Goal: Task Accomplishment & Management: Complete application form

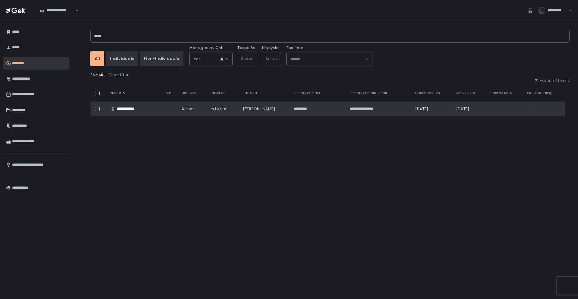
type input "*****"
click at [130, 108] on div "**********" at bounding box center [129, 108] width 24 height 5
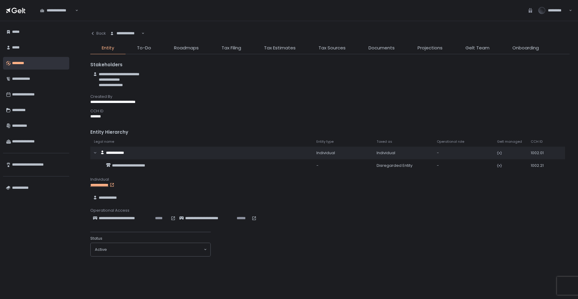
click at [228, 44] on div "**********" at bounding box center [330, 160] width 480 height 266
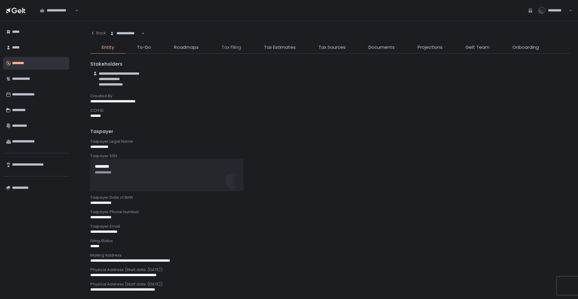
click at [229, 46] on span "Tax Filing" at bounding box center [232, 47] width 20 height 7
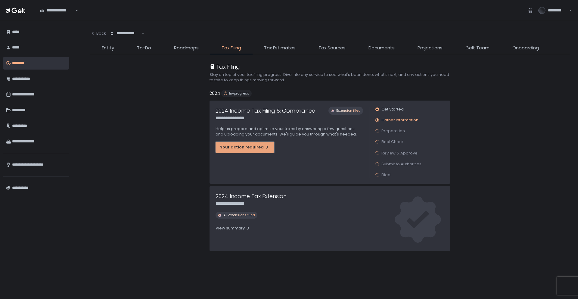
click at [255, 148] on div "Your action required" at bounding box center [245, 147] width 50 height 5
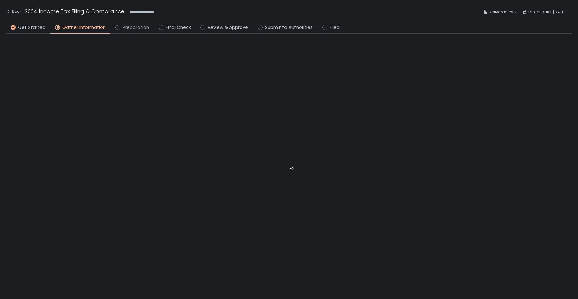
click at [133, 27] on span "Preparation" at bounding box center [136, 27] width 27 height 7
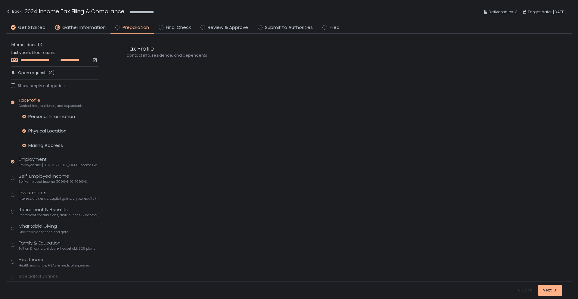
click at [52, 59] on span "**********" at bounding box center [38, 60] width 37 height 5
click at [42, 163] on span "Employee and [DEMOGRAPHIC_DATA] income (W-2s)" at bounding box center [59, 165] width 80 height 5
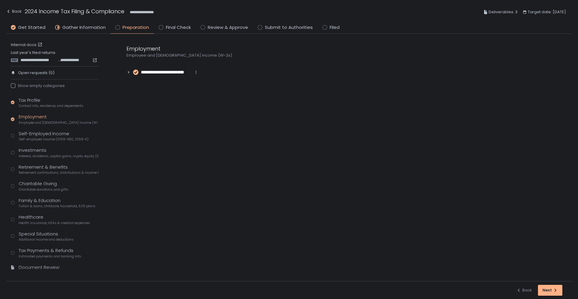
click at [45, 179] on div "Tax Profile Contact info, residence, and dependents Employment Employee and [DE…" at bounding box center [55, 187] width 88 height 180
click at [47, 145] on div "Tax Profile Contact info, residence, and dependents Employment Employee and [DE…" at bounding box center [55, 187] width 88 height 180
click at [50, 131] on div "Self-Employed Income Self-employed income (1099-NEC, 1099-K)" at bounding box center [54, 135] width 70 height 11
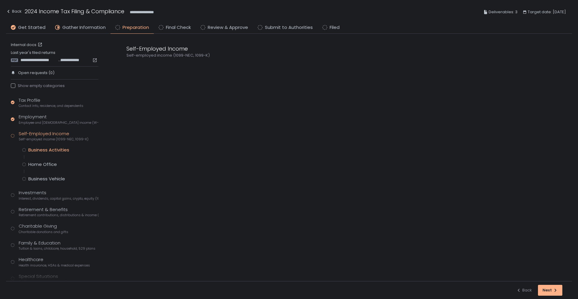
click at [44, 149] on div "Business Activities" at bounding box center [48, 150] width 41 height 6
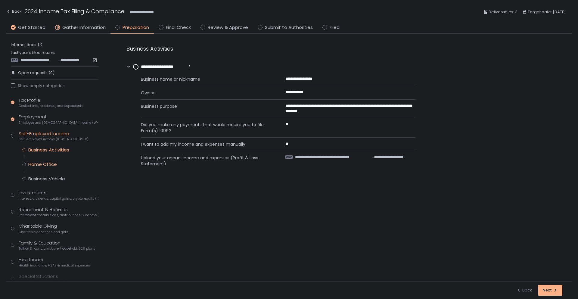
click at [52, 162] on div "Home Office" at bounding box center [42, 164] width 29 height 6
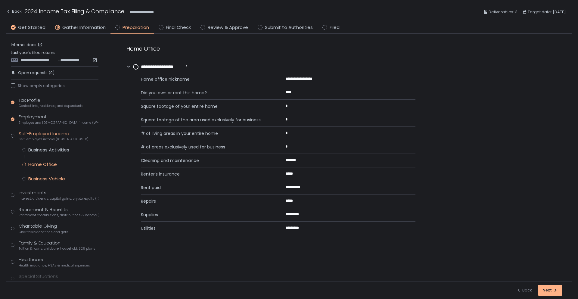
click at [48, 179] on div "Business Vehicle" at bounding box center [46, 179] width 37 height 6
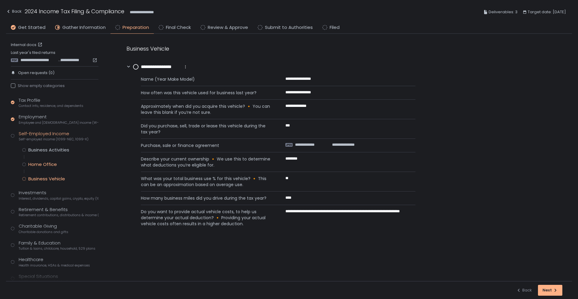
click at [49, 166] on div "Home Office" at bounding box center [42, 164] width 29 height 6
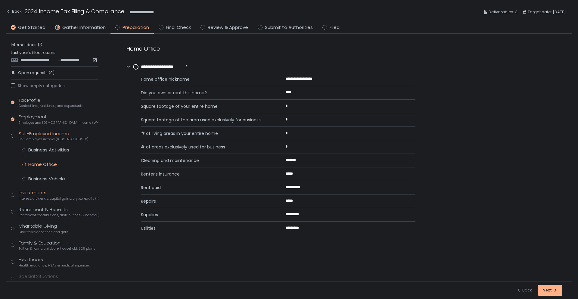
click at [56, 198] on span "Interest, dividends, capital gains, crypto, equity (1099s, K-1s)" at bounding box center [59, 198] width 80 height 5
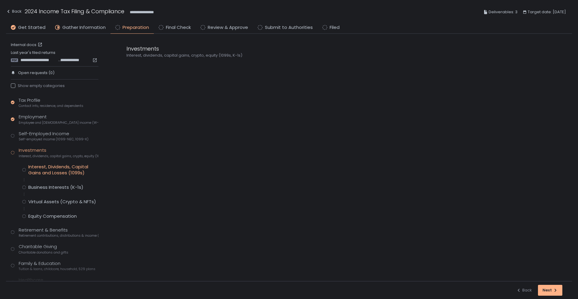
click at [47, 166] on div "Interest, Dividends, Capital Gains and Losses (1099s)" at bounding box center [63, 170] width 70 height 12
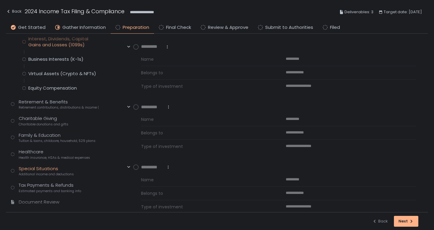
scroll to position [139, 0]
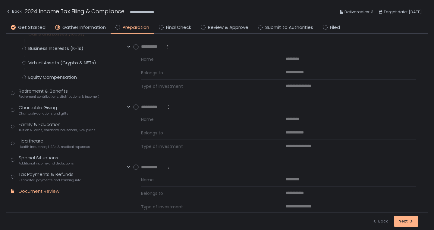
click at [43, 189] on div "Document Review" at bounding box center [39, 191] width 41 height 7
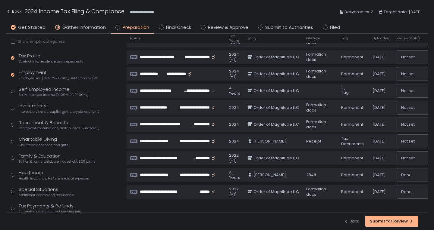
scroll to position [16, 0]
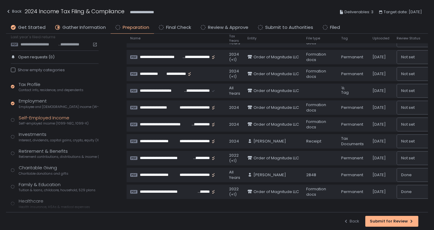
click at [53, 115] on div "Self-Employed Income Self-employed income (1099-NEC, 1099-K)" at bounding box center [54, 120] width 70 height 11
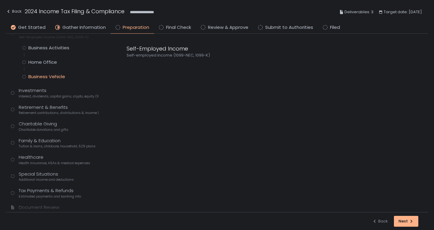
scroll to position [106, 0]
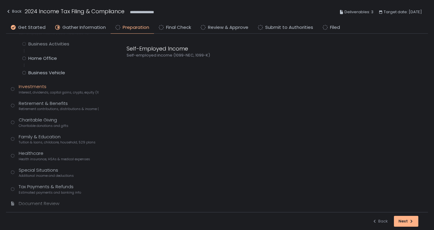
click at [38, 93] on span "Interest, dividends, capital gains, crypto, equity (1099s, K-1s)" at bounding box center [59, 92] width 80 height 5
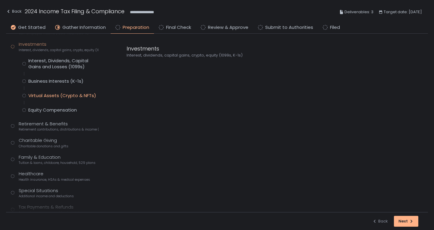
click at [51, 93] on div "Virtual Assets (Crypto & NFTs)" at bounding box center [62, 96] width 68 height 6
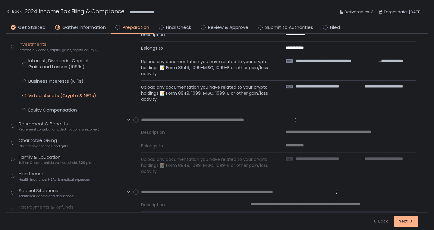
scroll to position [94, 0]
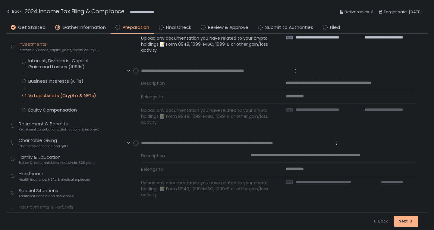
click at [41, 106] on div "Interest, Dividends, Capital Gains and Losses (1099s) Business Interests (K-1s)…" at bounding box center [60, 85] width 76 height 55
click at [43, 112] on div "Equity Compensation" at bounding box center [52, 110] width 48 height 6
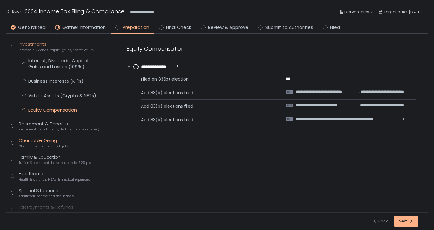
click at [34, 139] on div "Charitable Giving Charitable donations and gifts" at bounding box center [44, 142] width 50 height 11
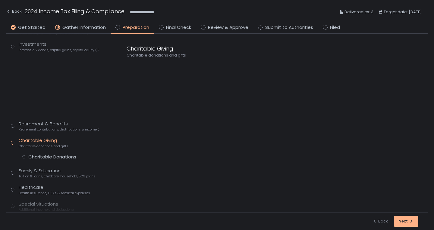
scroll to position [89, 0]
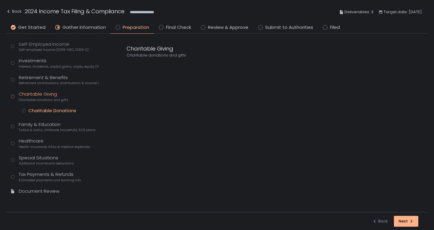
click at [40, 113] on div "Charitable Donations" at bounding box center [52, 111] width 48 height 6
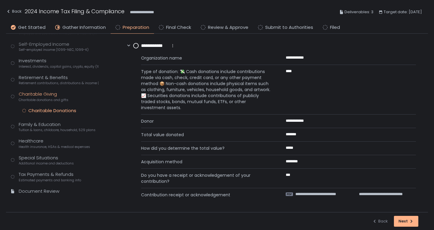
scroll to position [21, 0]
click at [41, 126] on div "Family & Education Tuition & loans, childcare, household, 529 plans" at bounding box center [57, 126] width 77 height 11
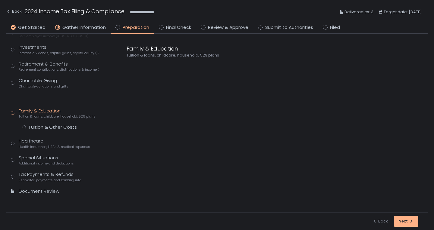
scroll to position [89, 0]
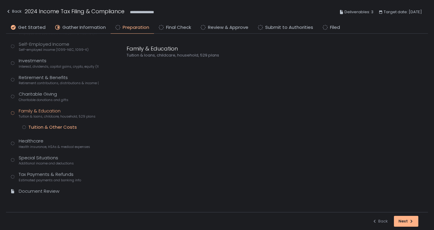
click at [54, 128] on div "Tuition & Other Costs" at bounding box center [52, 127] width 48 height 6
click at [51, 161] on span "Additional income and deductions" at bounding box center [46, 163] width 55 height 5
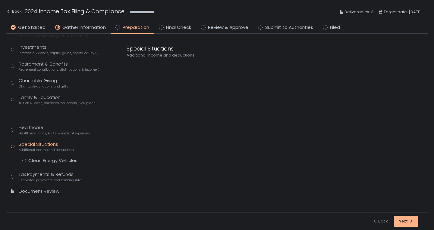
scroll to position [89, 0]
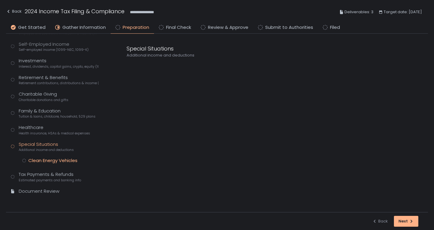
click at [72, 158] on div "Clean Energy Vehicles" at bounding box center [52, 161] width 49 height 6
click at [313, 81] on span "**********" at bounding box center [303, 78] width 34 height 5
click at [52, 176] on div "Tax Payments & Refunds Estimated payments and banking info" at bounding box center [50, 176] width 62 height 11
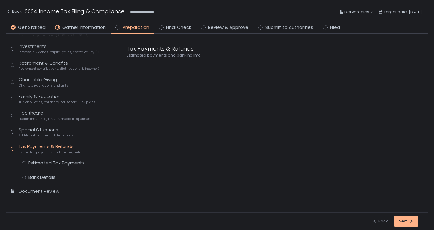
scroll to position [104, 0]
click at [66, 163] on div "Estimated Tax Payments" at bounding box center [56, 163] width 56 height 6
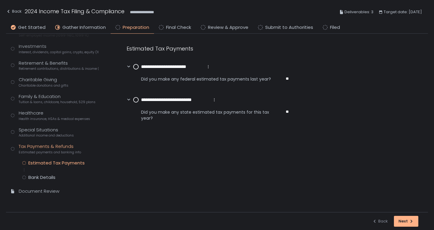
click at [136, 64] on circle at bounding box center [135, 66] width 5 height 5
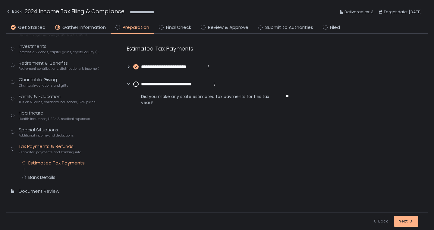
click at [138, 83] on circle at bounding box center [135, 84] width 5 height 5
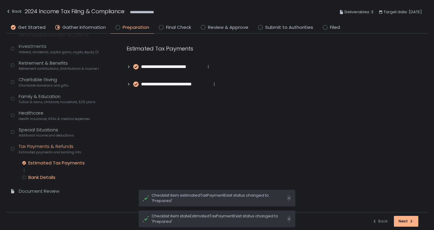
click at [51, 176] on div "Bank Details" at bounding box center [41, 178] width 27 height 6
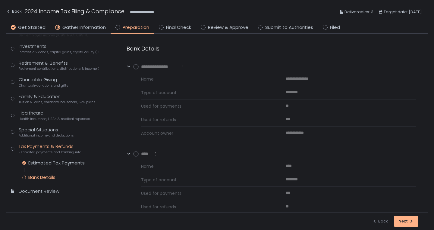
click at [55, 138] on div "Tax Profile Contact info, residence, and dependents Employment Employee and [DE…" at bounding box center [55, 97] width 88 height 208
click at [48, 103] on span "Tuition & loans, childcare, household, 529 plans" at bounding box center [57, 102] width 77 height 5
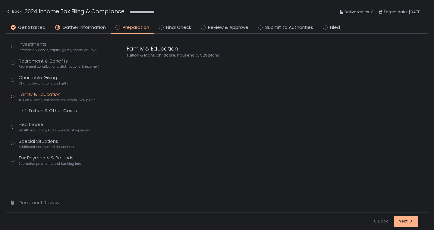
scroll to position [89, 0]
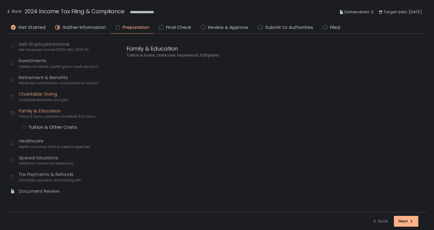
click at [54, 94] on div "Charitable Giving Charitable donations and gifts" at bounding box center [44, 96] width 50 height 11
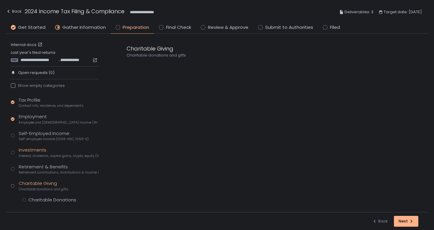
click at [62, 151] on div "Investments Interest, dividends, capital gains, crypto, equity (1099s, K-1s)" at bounding box center [59, 152] width 80 height 11
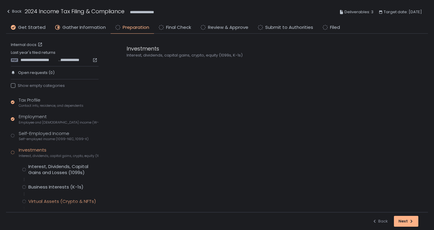
click at [52, 200] on div "Virtual Assets (Crypto & NFTs)" at bounding box center [62, 202] width 68 height 6
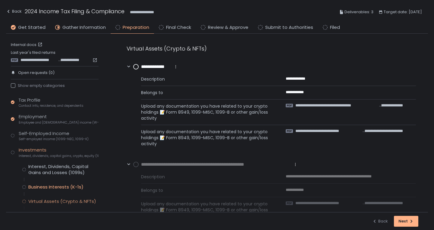
click at [58, 188] on div "Business Interests (K-1s)" at bounding box center [55, 187] width 55 height 6
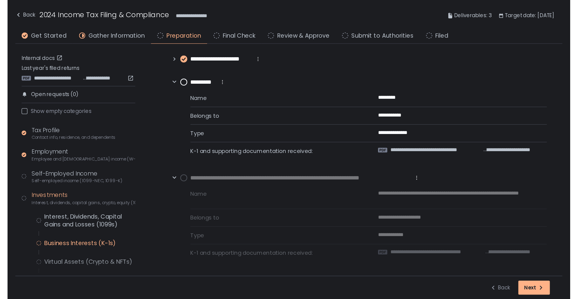
scroll to position [113, 0]
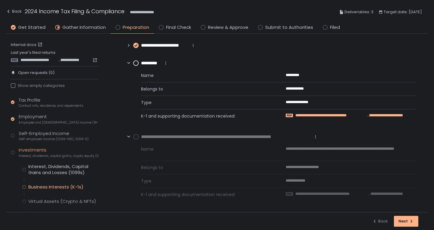
click at [307, 117] on span "**********" at bounding box center [330, 115] width 71 height 5
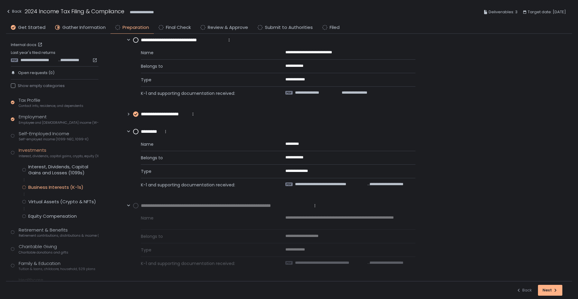
scroll to position [44, 0]
click at [42, 140] on span "Self-employed income (1099-NEC, 1099-K)" at bounding box center [54, 139] width 70 height 5
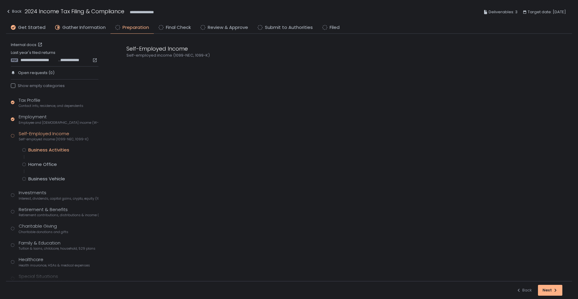
click at [59, 152] on div "Business Activities" at bounding box center [48, 150] width 41 height 6
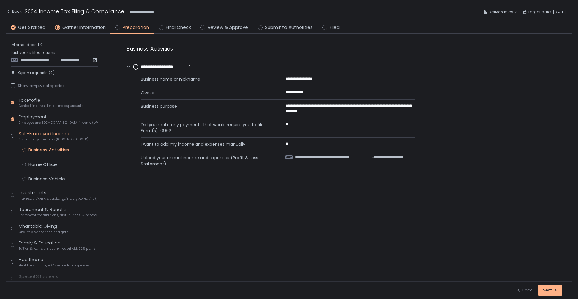
click at [134, 65] on icon at bounding box center [135, 66] width 5 height 5
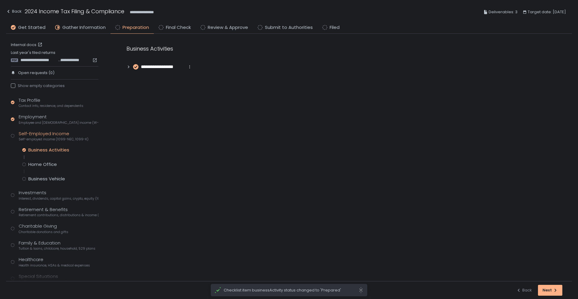
click at [43, 202] on div "Tax Profile Contact info, residence, and dependents Employment Employee and [DE…" at bounding box center [55, 208] width 88 height 222
click at [44, 196] on span "Interest, dividends, capital gains, crypto, equity (1099s, K-1s)" at bounding box center [59, 198] width 80 height 5
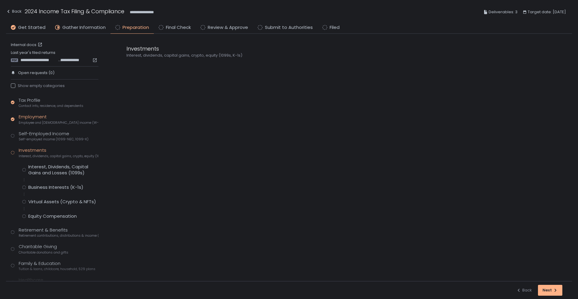
click at [44, 121] on span "Employee and [DEMOGRAPHIC_DATA] income (W-2s)" at bounding box center [59, 122] width 80 height 5
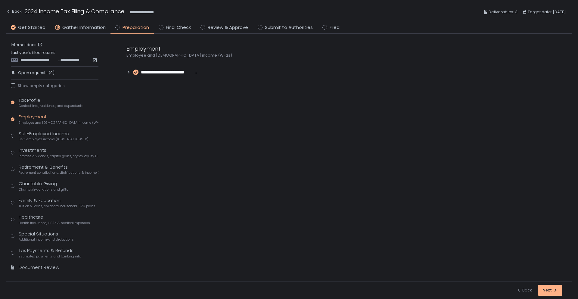
click at [168, 74] on span "**********" at bounding box center [166, 72] width 50 height 7
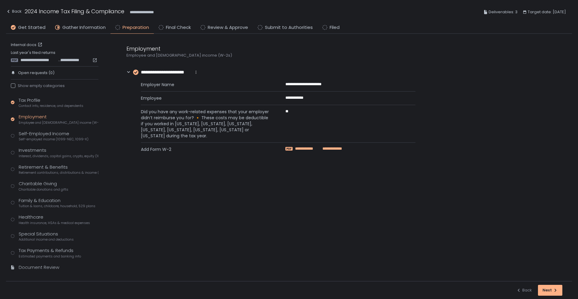
click at [318, 150] on span "**********" at bounding box center [307, 148] width 24 height 5
click at [55, 140] on span "Self-employed income (1099-NEC, 1099-K)" at bounding box center [54, 139] width 70 height 5
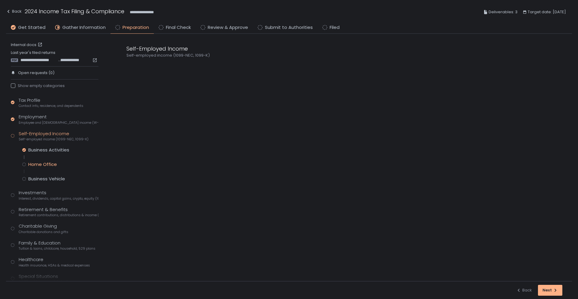
click at [43, 162] on div "Home Office" at bounding box center [42, 164] width 29 height 6
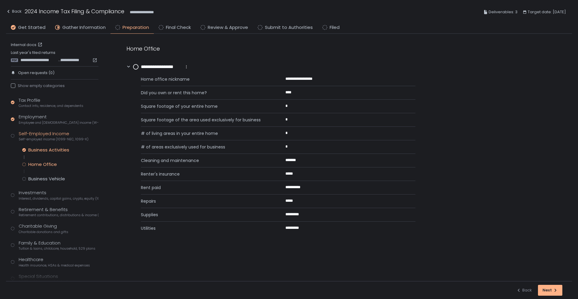
click at [56, 152] on div "Business Activities" at bounding box center [48, 150] width 41 height 6
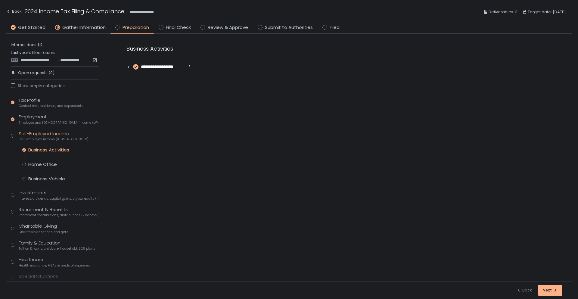
click at [172, 67] on span "**********" at bounding box center [163, 67] width 44 height 7
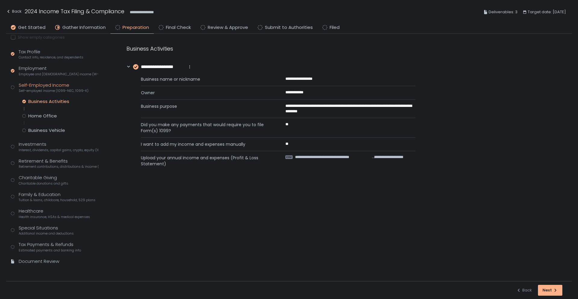
scroll to position [50, 0]
click at [50, 257] on div "Document Review" at bounding box center [39, 260] width 41 height 7
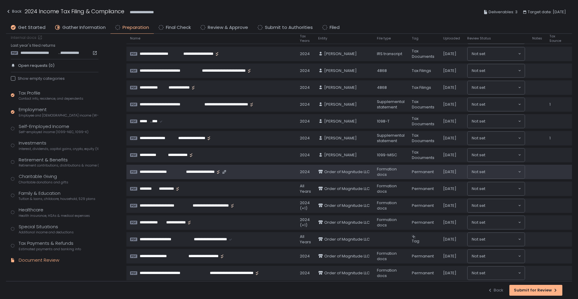
scroll to position [13, 0]
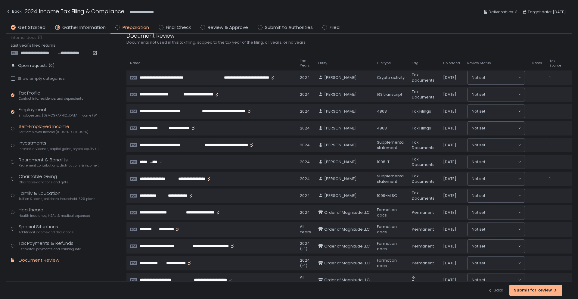
click at [58, 129] on div "Self-Employed Income Self-employed income (1099-NEC, 1099-K)" at bounding box center [54, 128] width 70 height 11
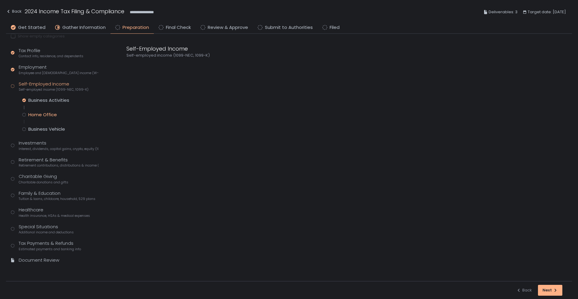
click at [50, 112] on div "Home Office" at bounding box center [42, 115] width 29 height 6
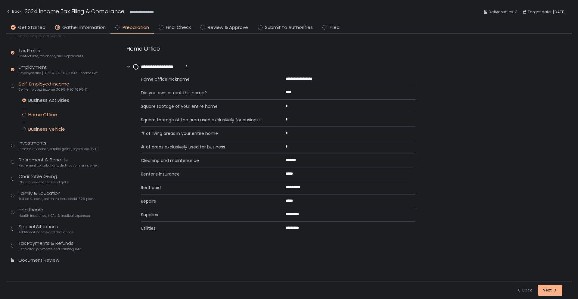
click at [55, 130] on div "Business Vehicle" at bounding box center [46, 129] width 37 height 6
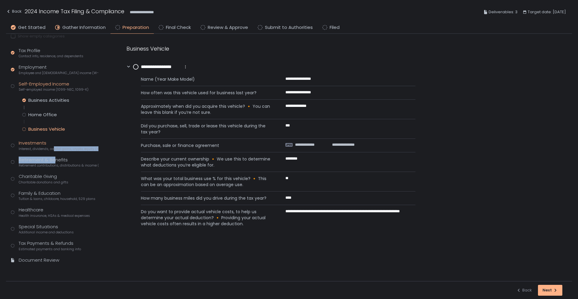
click at [54, 151] on div "Tax Profile Contact info, residence, and dependents Employment Employee and [DE…" at bounding box center [55, 158] width 88 height 222
click at [42, 147] on span "Interest, dividends, capital gains, crypto, equity (1099s, K-1s)" at bounding box center [59, 149] width 80 height 5
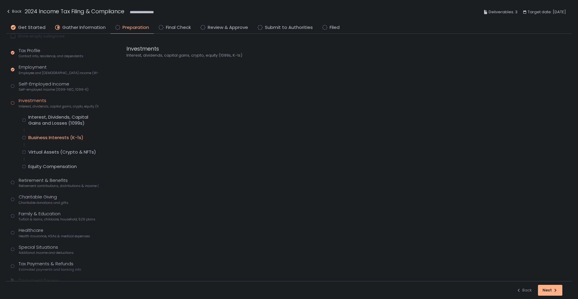
click at [52, 137] on div "Business Interests (K-1s)" at bounding box center [55, 138] width 55 height 6
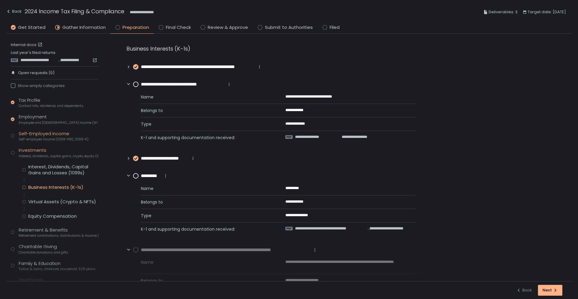
click at [54, 137] on span "Self-employed income (1099-NEC, 1099-K)" at bounding box center [54, 139] width 70 height 5
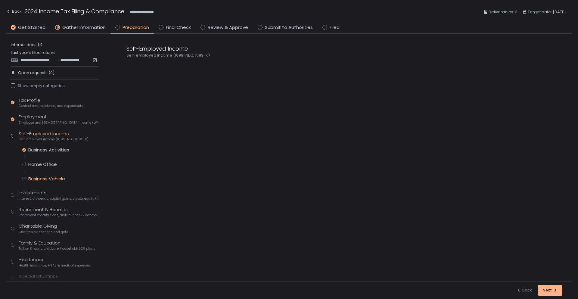
click at [47, 180] on div "Business Vehicle" at bounding box center [46, 179] width 37 height 6
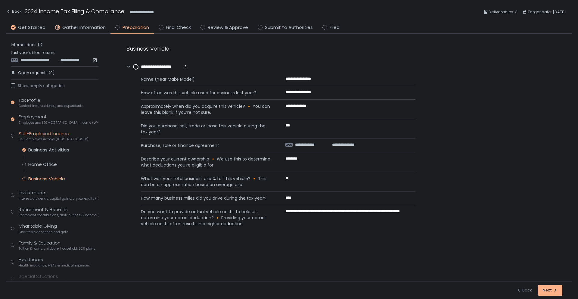
click at [137, 65] on circle at bounding box center [135, 66] width 5 height 5
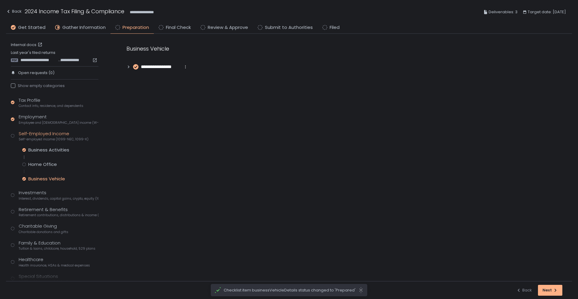
click at [156, 65] on span "**********" at bounding box center [161, 67] width 40 height 7
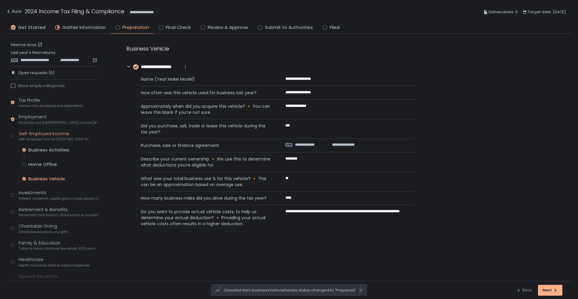
click at [22, 166] on div "Tax Profile Contact info, residence, and dependents Employment Employee and [DE…" at bounding box center [55, 208] width 88 height 222
click at [30, 164] on div "Home Office" at bounding box center [42, 164] width 29 height 6
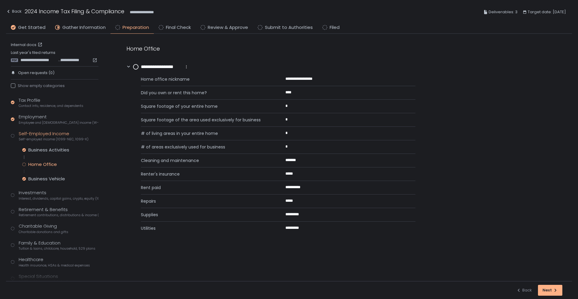
click at [135, 66] on circle at bounding box center [135, 66] width 5 height 5
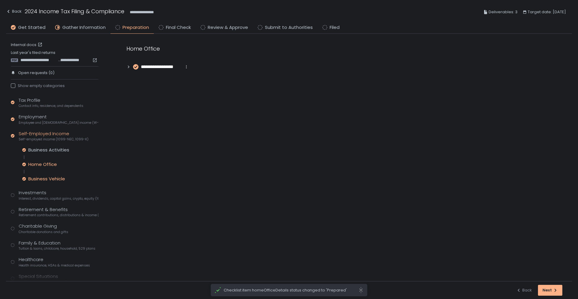
click at [43, 178] on div "Business Vehicle" at bounding box center [46, 179] width 37 height 6
click at [166, 66] on span "**********" at bounding box center [161, 67] width 40 height 7
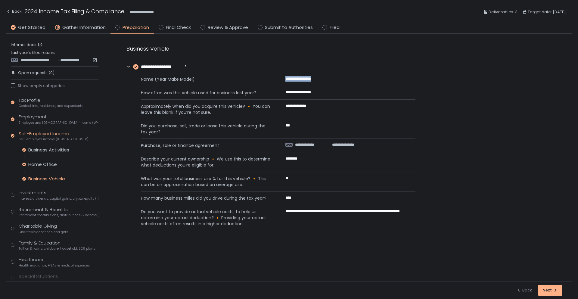
drag, startPoint x: 303, startPoint y: 77, endPoint x: 327, endPoint y: 73, distance: 24.0
click at [327, 73] on div "**********" at bounding box center [278, 78] width 275 height 16
click at [324, 79] on icon "button" at bounding box center [322, 78] width 3 height 3
click at [45, 197] on span "Interest, dividends, capital gains, crypto, equity (1099s, K-1s)" at bounding box center [59, 198] width 80 height 5
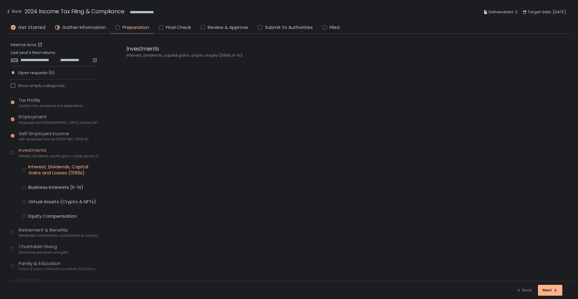
click at [48, 169] on div "Interest, Dividends, Capital Gains and Losses (1099s)" at bounding box center [63, 170] width 70 height 12
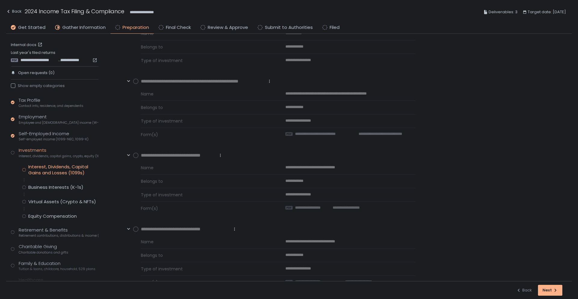
scroll to position [377, 0]
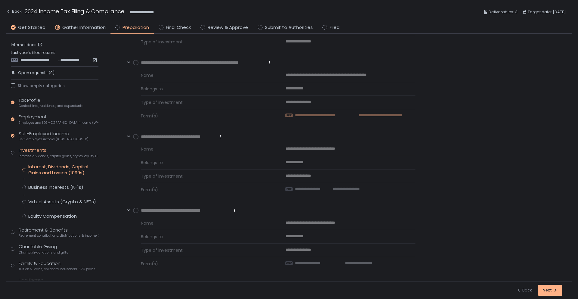
click at [332, 115] on span "**********" at bounding box center [321, 115] width 52 height 5
click at [57, 189] on div "Business Interests (K-1s)" at bounding box center [55, 187] width 55 height 6
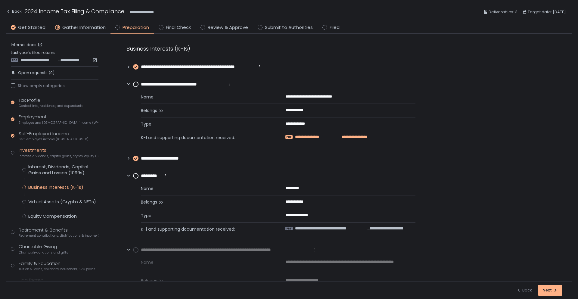
click at [339, 136] on span "**********" at bounding box center [352, 136] width 30 height 5
click at [347, 229] on span "**********" at bounding box center [330, 228] width 71 height 5
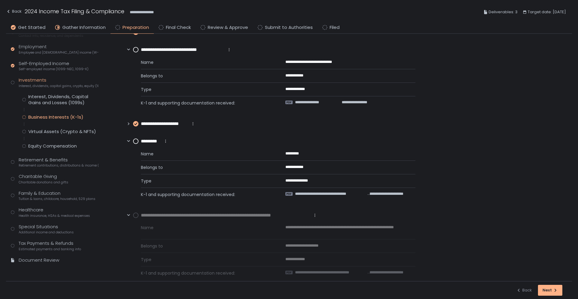
scroll to position [44, 0]
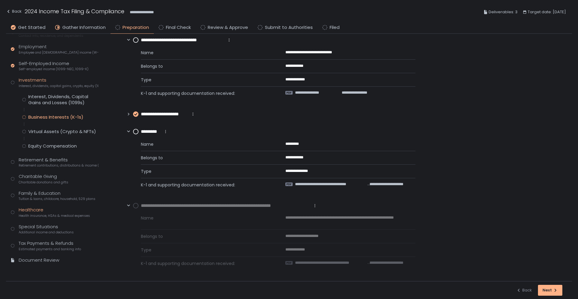
click at [45, 213] on div "Healthcare Health insurance, HSAs & medical expenses" at bounding box center [54, 212] width 71 height 11
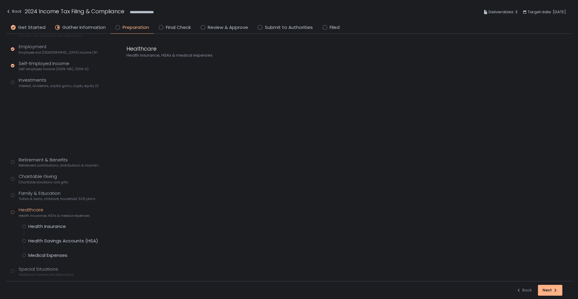
scroll to position [50, 0]
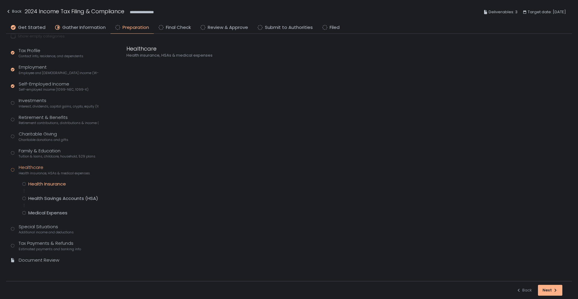
drag, startPoint x: 53, startPoint y: 179, endPoint x: 53, endPoint y: 185, distance: 5.4
click at [53, 179] on div "Tax Profile Contact info, residence, and dependents Employment Employee and [DE…" at bounding box center [55, 158] width 88 height 222
click at [53, 185] on div "Health Insurance" at bounding box center [47, 184] width 38 height 6
click at [77, 197] on div "Health Savings Accounts (HSA)" at bounding box center [63, 198] width 70 height 6
click at [40, 182] on div "Health Insurance" at bounding box center [47, 184] width 38 height 6
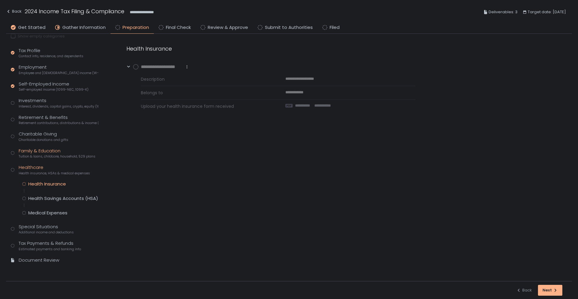
click at [59, 156] on span "Tuition & loans, childcare, household, 529 plans" at bounding box center [57, 156] width 77 height 5
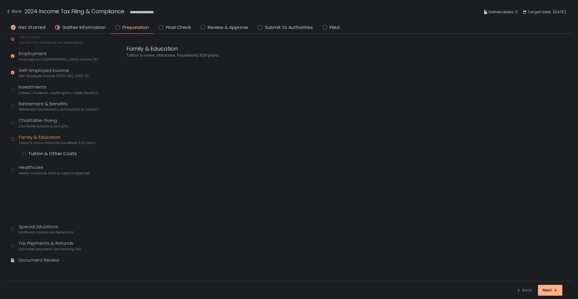
scroll to position [21, 0]
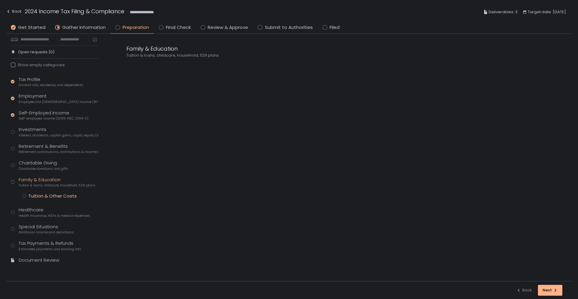
click at [52, 195] on div "Tuition & Other Costs" at bounding box center [52, 196] width 48 height 6
click at [53, 163] on div "Charitable Giving Charitable donations and gifts" at bounding box center [44, 165] width 50 height 11
click at [70, 140] on div "Tax Profile Contact info, residence, and dependents Employment Employee and [DE…" at bounding box center [55, 172] width 88 height 193
click at [71, 146] on div "Retirement & Benefits Retirement contributions, distributions & income (1099-R,…" at bounding box center [59, 148] width 80 height 11
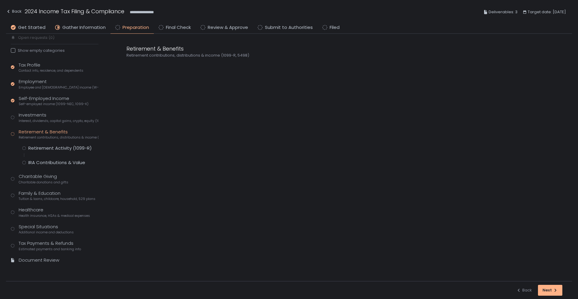
scroll to position [35, 0]
click at [74, 147] on div "Retirement Activity (1099-R)" at bounding box center [60, 148] width 64 height 6
click at [324, 92] on span "**********" at bounding box center [336, 91] width 83 height 5
click at [45, 159] on div "Retirement Activity (1099-R) IRA Contributions & Value" at bounding box center [60, 155] width 76 height 20
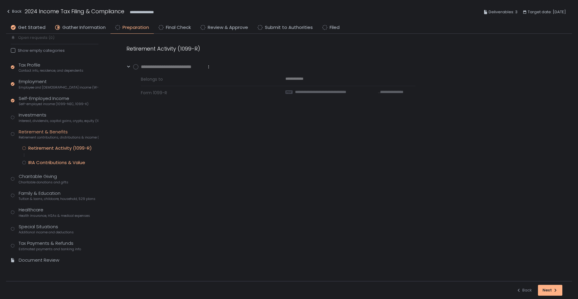
click at [48, 163] on div "IRA Contributions & Value" at bounding box center [56, 163] width 57 height 6
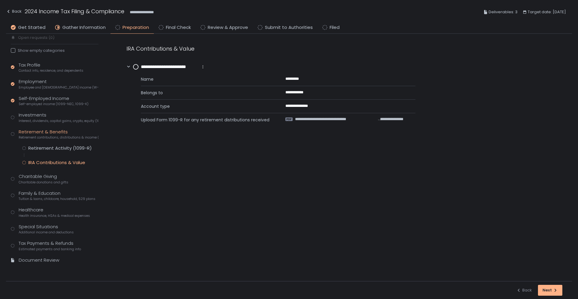
click at [63, 144] on div "Tax Profile Contact info, residence, and dependents Employment Employee and [DE…" at bounding box center [55, 166] width 88 height 208
click at [63, 149] on div "Retirement Activity (1099-R)" at bounding box center [60, 148] width 64 height 6
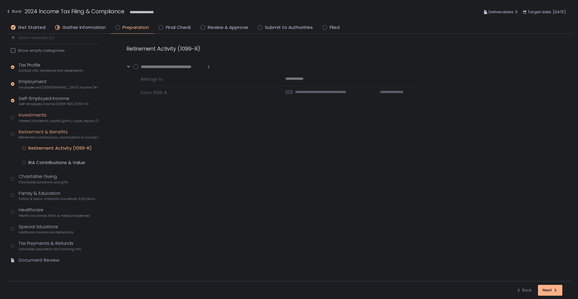
click at [57, 117] on div "Investments Interest, dividends, capital gains, crypto, equity (1099s, K-1s)" at bounding box center [59, 117] width 80 height 11
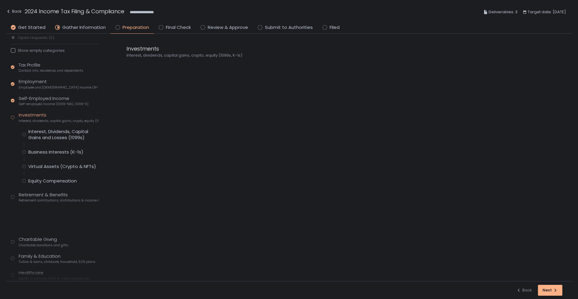
scroll to position [70, 0]
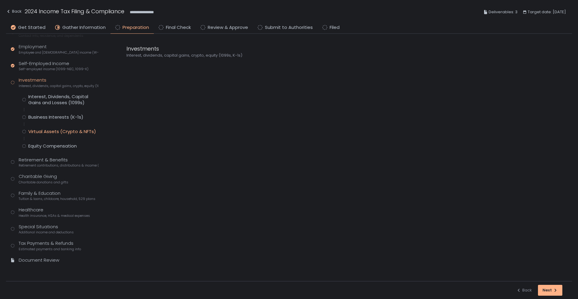
click at [63, 133] on div "Virtual Assets (Crypto & NFTs)" at bounding box center [62, 132] width 68 height 6
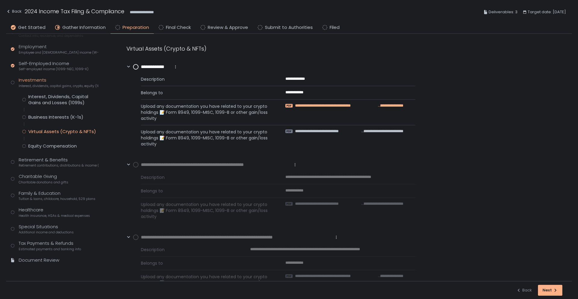
click at [339, 105] on span "**********" at bounding box center [336, 105] width 82 height 5
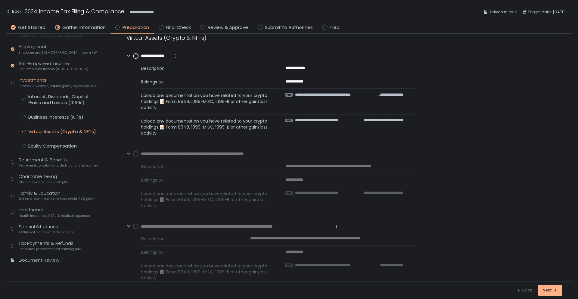
scroll to position [25, 0]
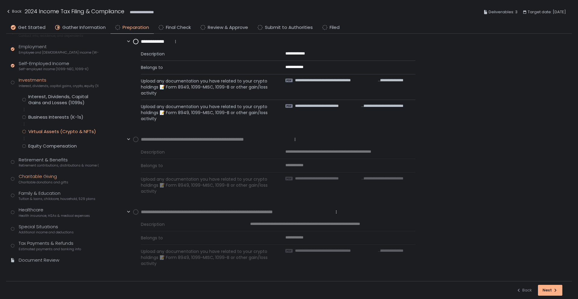
click at [60, 177] on div "Charitable Giving Charitable donations and gifts" at bounding box center [44, 178] width 50 height 11
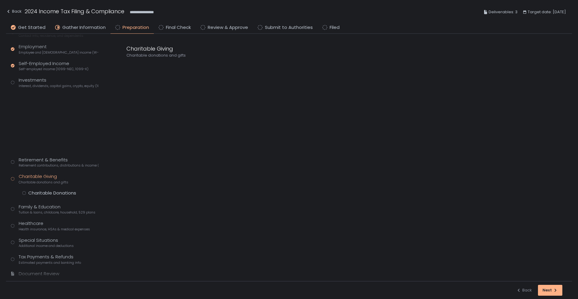
scroll to position [21, 0]
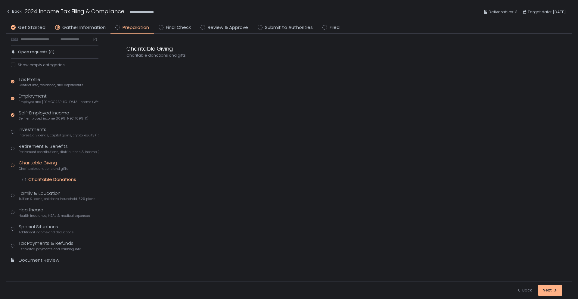
click at [58, 179] on div "Charitable Donations" at bounding box center [52, 180] width 48 height 6
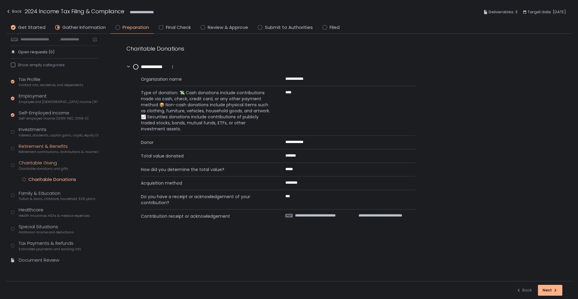
click at [52, 152] on span "Retirement contributions, distributions & income (1099-R, 5498)" at bounding box center [59, 152] width 80 height 5
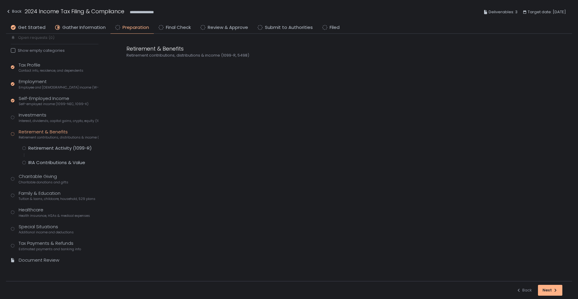
scroll to position [35, 0]
click at [48, 122] on span "Interest, dividends, capital gains, crypto, equity (1099s, K-1s)" at bounding box center [59, 121] width 80 height 5
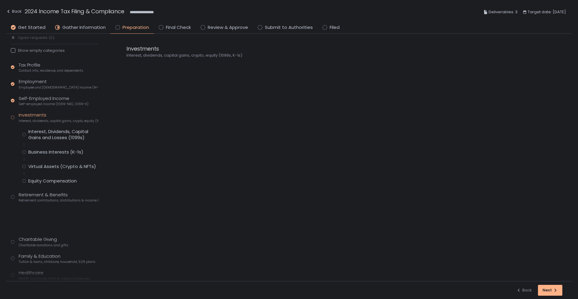
scroll to position [70, 0]
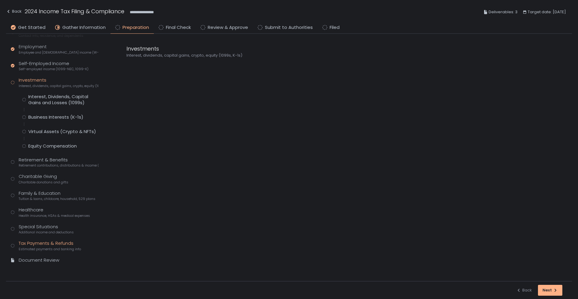
click at [77, 249] on span "Estimated payments and banking info" at bounding box center [50, 249] width 62 height 5
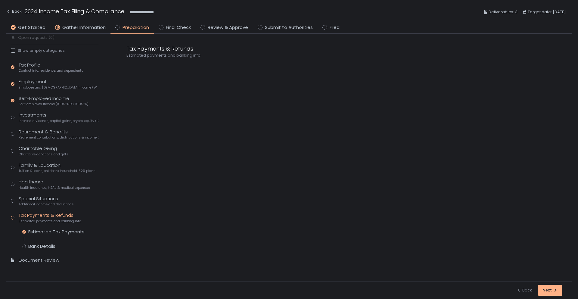
scroll to position [35, 0]
click at [51, 245] on div "Bank Details" at bounding box center [41, 246] width 27 height 6
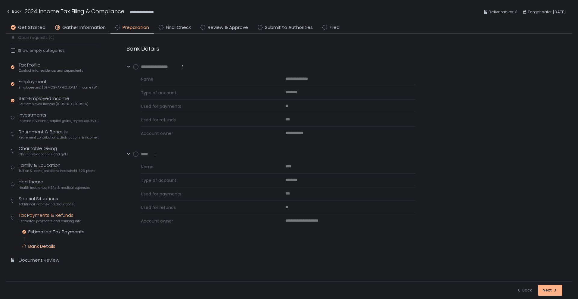
click at [136, 67] on circle at bounding box center [135, 66] width 5 height 5
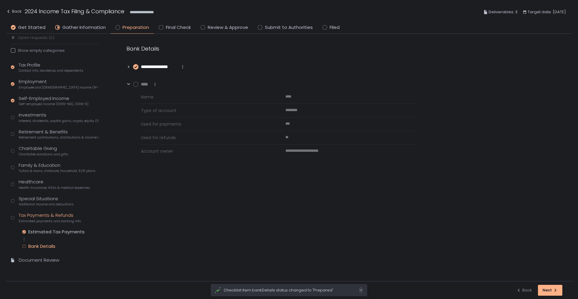
click at [136, 86] on circle at bounding box center [135, 84] width 5 height 5
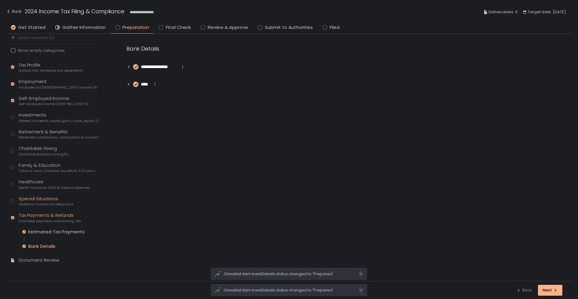
click at [43, 203] on span "Additional income and deductions" at bounding box center [46, 204] width 55 height 5
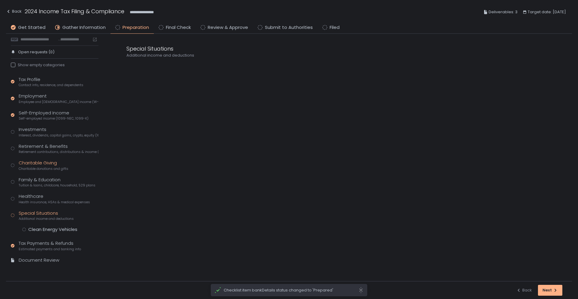
click at [42, 168] on span "Charitable donations and gifts" at bounding box center [44, 169] width 50 height 5
click at [42, 180] on div "Charitable Donations" at bounding box center [52, 180] width 48 height 6
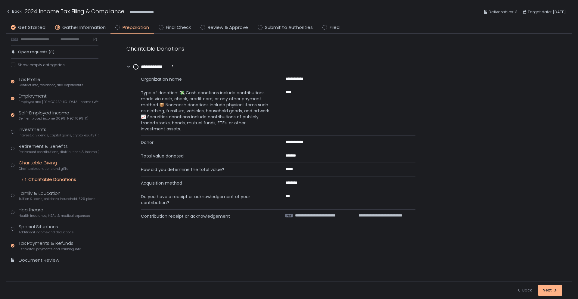
click at [136, 68] on circle at bounding box center [135, 66] width 5 height 5
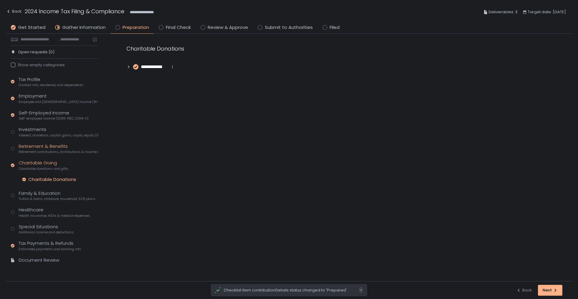
click at [39, 145] on div "Retirement & Benefits Retirement contributions, distributions & income (1099-R,…" at bounding box center [59, 148] width 80 height 11
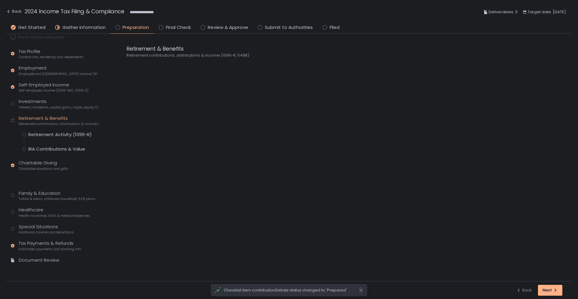
scroll to position [35, 0]
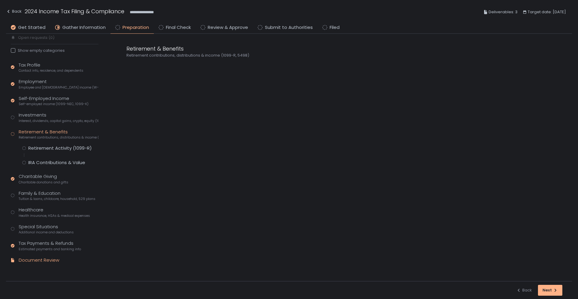
click at [38, 262] on div "Document Review" at bounding box center [39, 260] width 41 height 7
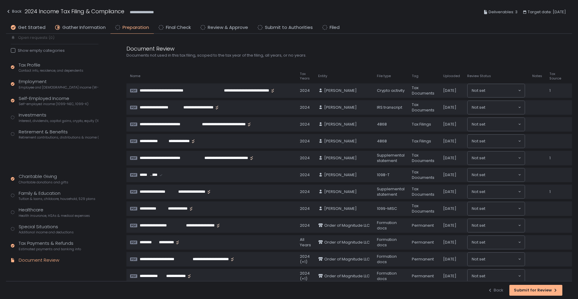
scroll to position [7, 0]
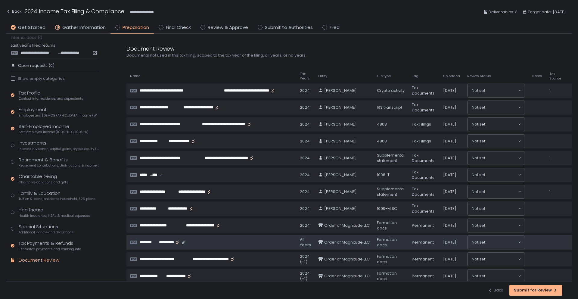
click at [164, 242] on span "**********" at bounding box center [165, 242] width 17 height 5
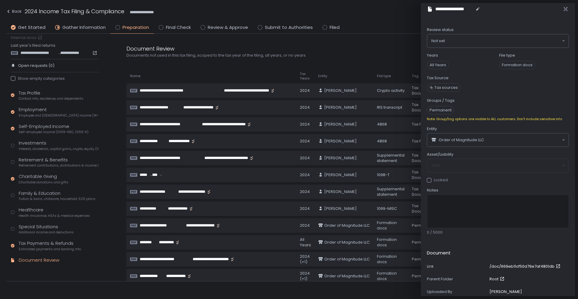
click at [48, 131] on span "Self-employed income (1099-NEC, 1099-K)" at bounding box center [54, 132] width 70 height 5
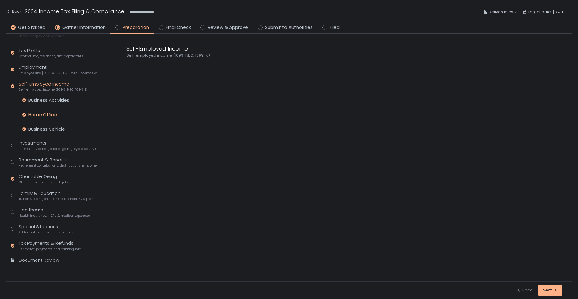
click at [45, 115] on div "Home Office" at bounding box center [42, 115] width 29 height 6
click at [154, 64] on span "**********" at bounding box center [161, 67] width 41 height 7
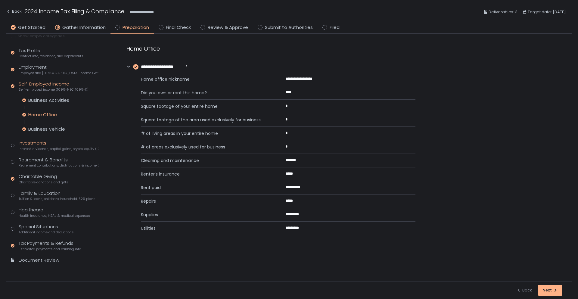
click at [54, 148] on span "Interest, dividends, capital gains, crypto, equity (1099s, K-1s)" at bounding box center [59, 149] width 80 height 5
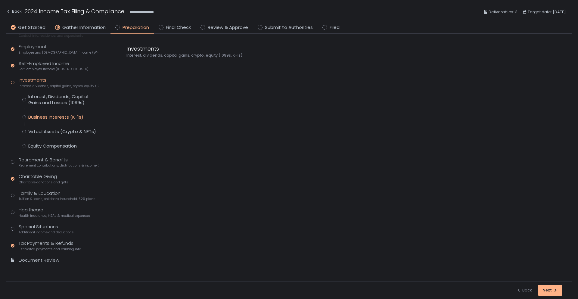
click at [70, 118] on div "Business Interests (K-1s)" at bounding box center [55, 117] width 55 height 6
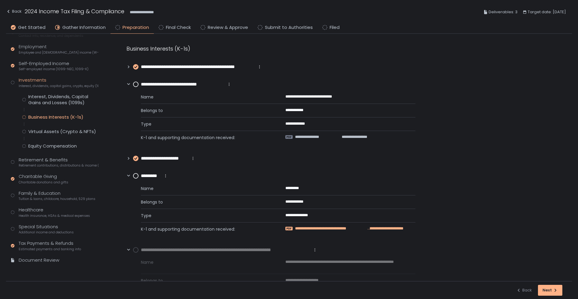
click at [318, 227] on span "**********" at bounding box center [330, 228] width 71 height 5
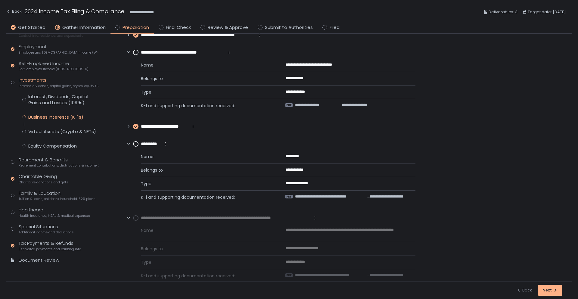
scroll to position [44, 0]
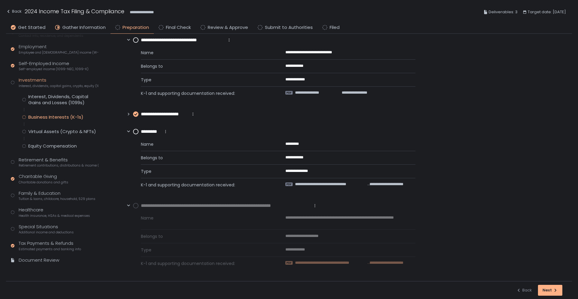
click at [335, 264] on span "**********" at bounding box center [331, 262] width 72 height 5
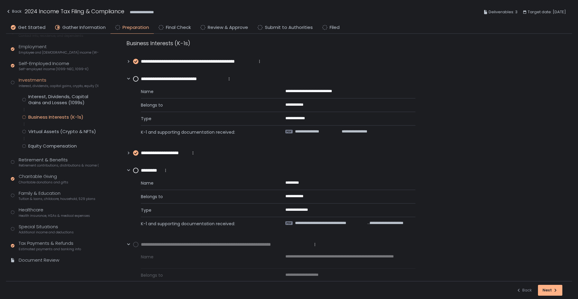
scroll to position [0, 0]
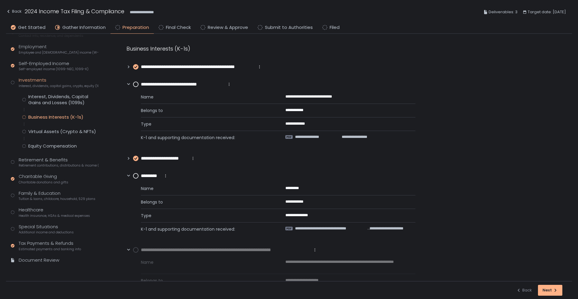
click at [189, 64] on span "**********" at bounding box center [198, 67] width 114 height 7
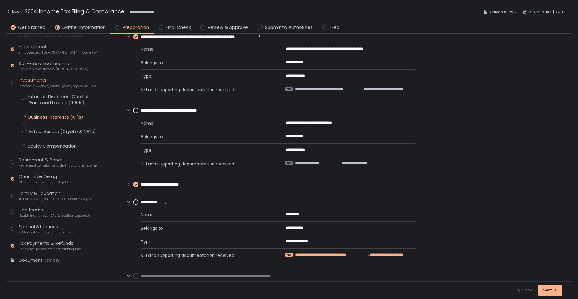
scroll to position [101, 0]
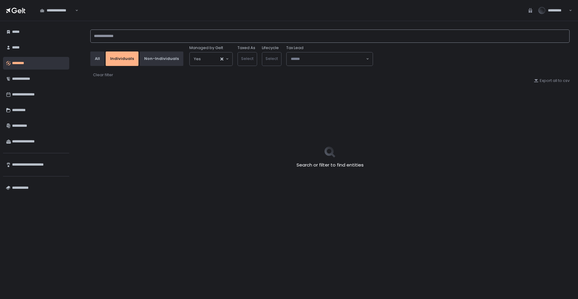
click at [121, 33] on input at bounding box center [330, 36] width 480 height 13
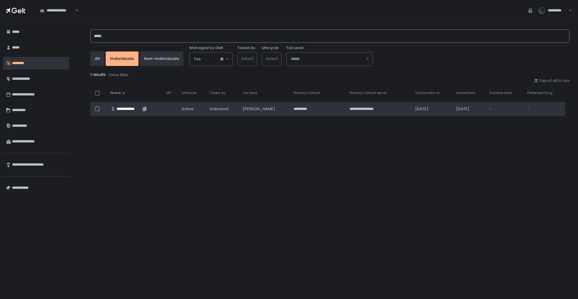
type input "*****"
click at [129, 109] on div "**********" at bounding box center [129, 108] width 24 height 5
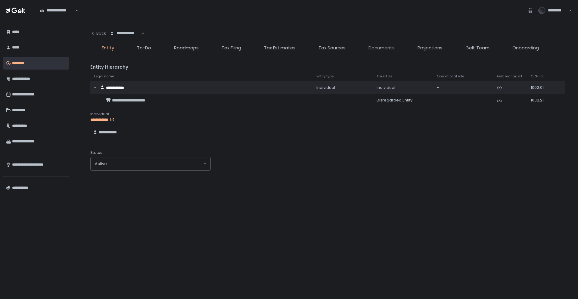
click at [381, 45] on span "Documents" at bounding box center [382, 48] width 26 height 7
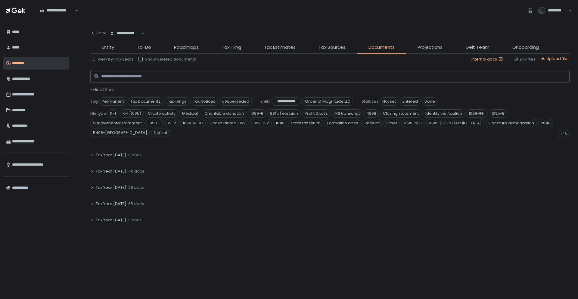
scroll to position [151, 0]
click at [136, 220] on span "28 docs" at bounding box center [136, 217] width 16 height 5
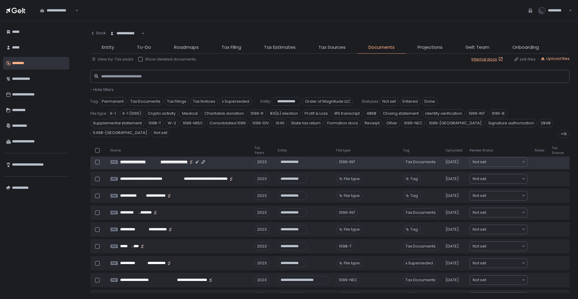
scroll to position [512, 0]
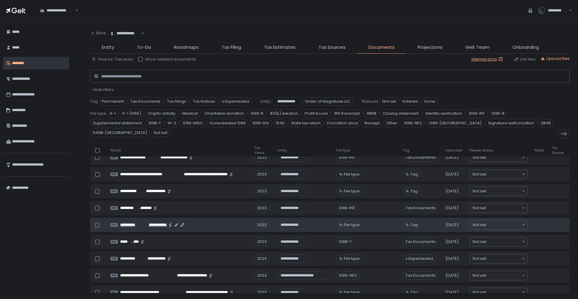
click at [161, 225] on span "**********" at bounding box center [155, 224] width 23 height 5
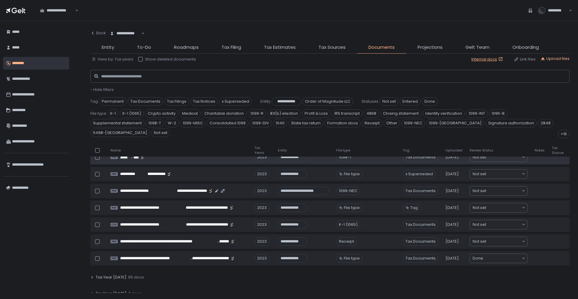
scroll to position [602, 0]
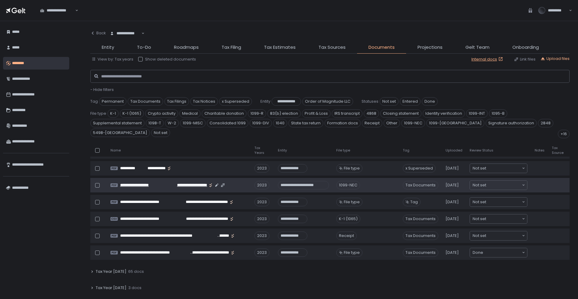
click at [173, 187] on span "**********" at bounding box center [187, 185] width 40 height 5
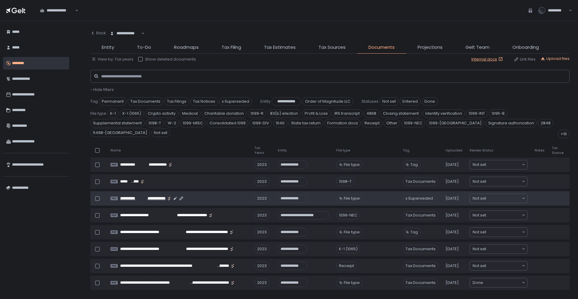
scroll to position [542, 0]
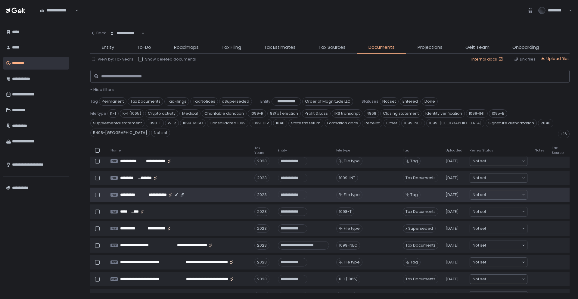
click at [141, 194] on span "**********" at bounding box center [132, 194] width 24 height 5
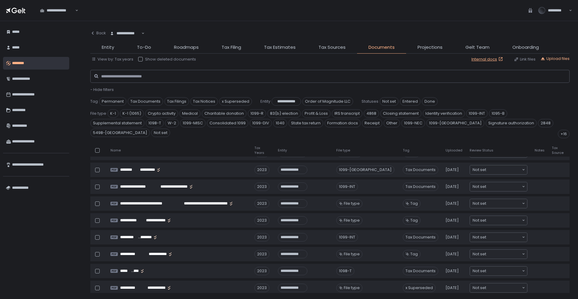
scroll to position [482, 0]
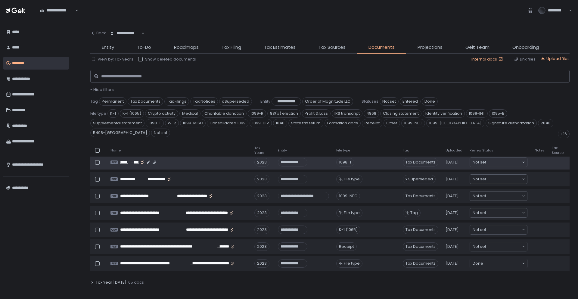
scroll to position [602, 0]
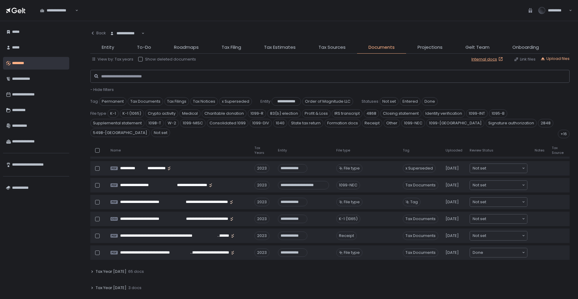
click at [114, 48] on li "Entity" at bounding box center [107, 49] width 35 height 10
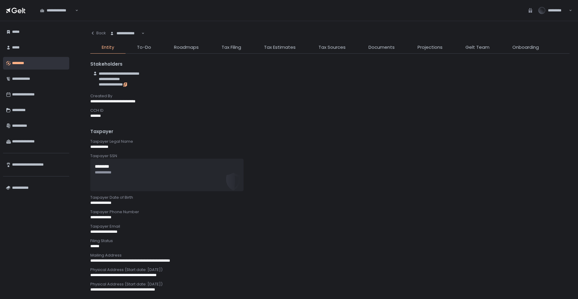
click at [127, 84] on icon "button" at bounding box center [125, 84] width 3 height 3
